Goal: Transaction & Acquisition: Purchase product/service

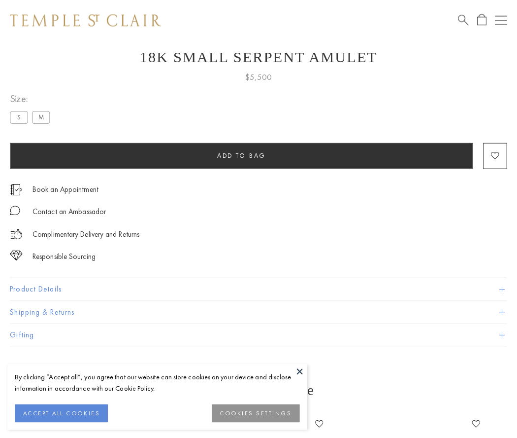
scroll to position [38, 0]
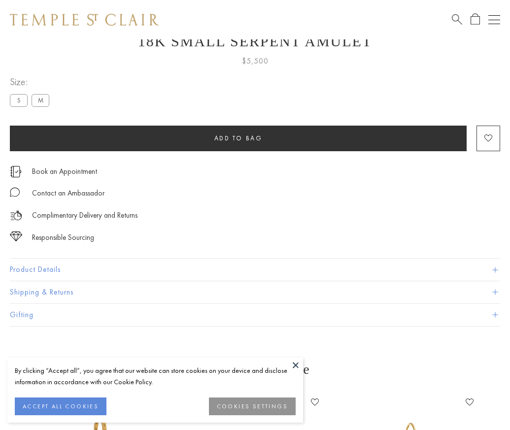
click at [238, 138] on span "Add to bag" at bounding box center [238, 138] width 48 height 8
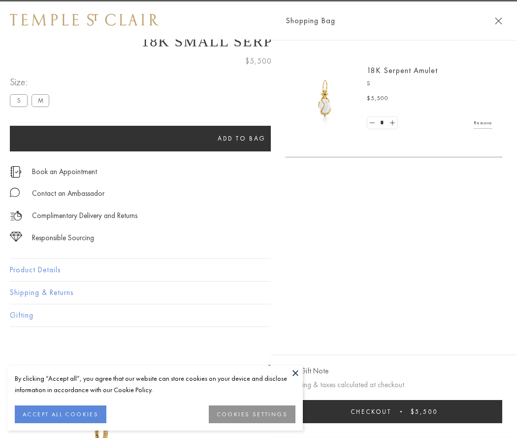
click at [461, 411] on button "Checkout $5,500" at bounding box center [394, 411] width 217 height 23
